Goal: Task Accomplishment & Management: Manage account settings

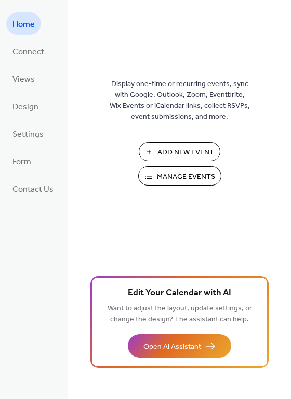
click at [192, 175] on span "Manage Events" at bounding box center [186, 177] width 58 height 11
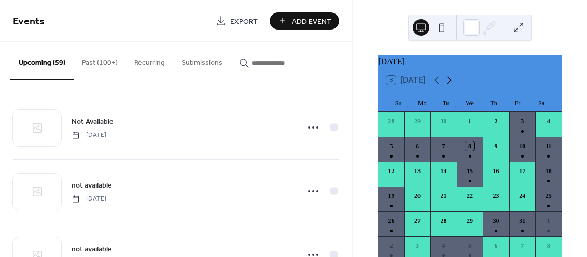
click at [450, 86] on icon at bounding box center [449, 80] width 12 height 12
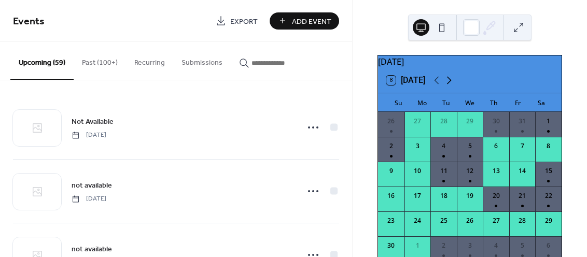
click at [450, 86] on icon at bounding box center [449, 80] width 12 height 12
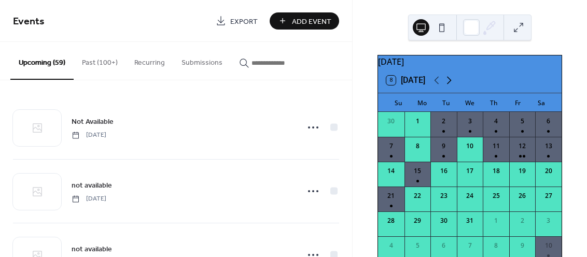
click at [450, 86] on icon at bounding box center [449, 80] width 12 height 12
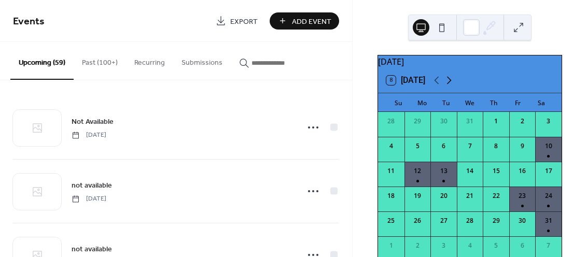
click at [450, 86] on icon at bounding box center [449, 80] width 12 height 12
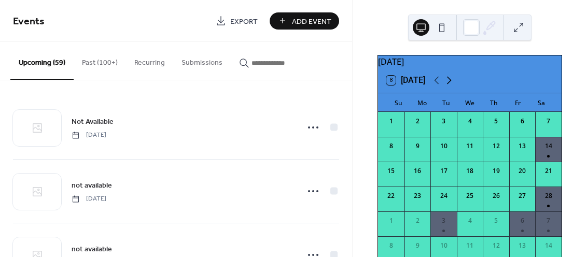
click at [450, 86] on icon at bounding box center [449, 80] width 12 height 12
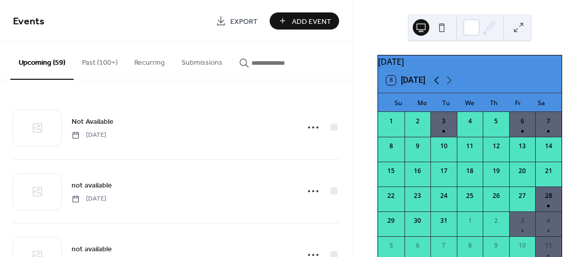
click at [438, 83] on icon at bounding box center [437, 80] width 12 height 12
